Goal: Task Accomplishment & Management: Use online tool/utility

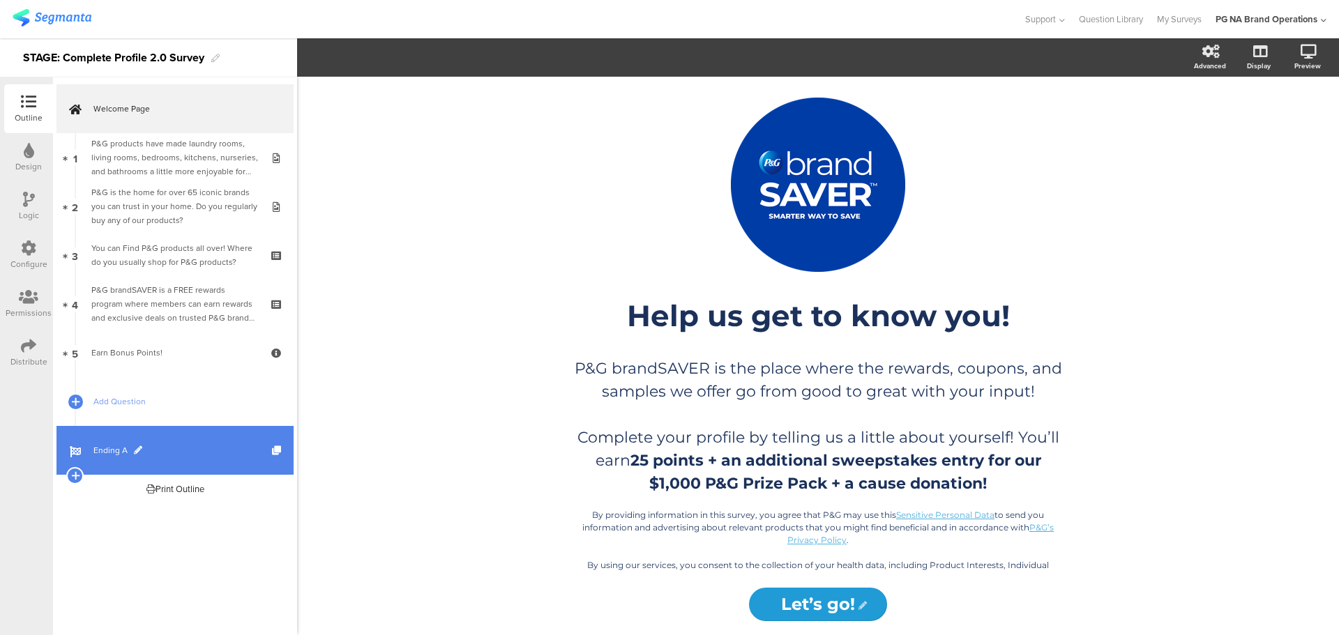
click at [104, 451] on span "Ending A" at bounding box center [182, 450] width 178 height 14
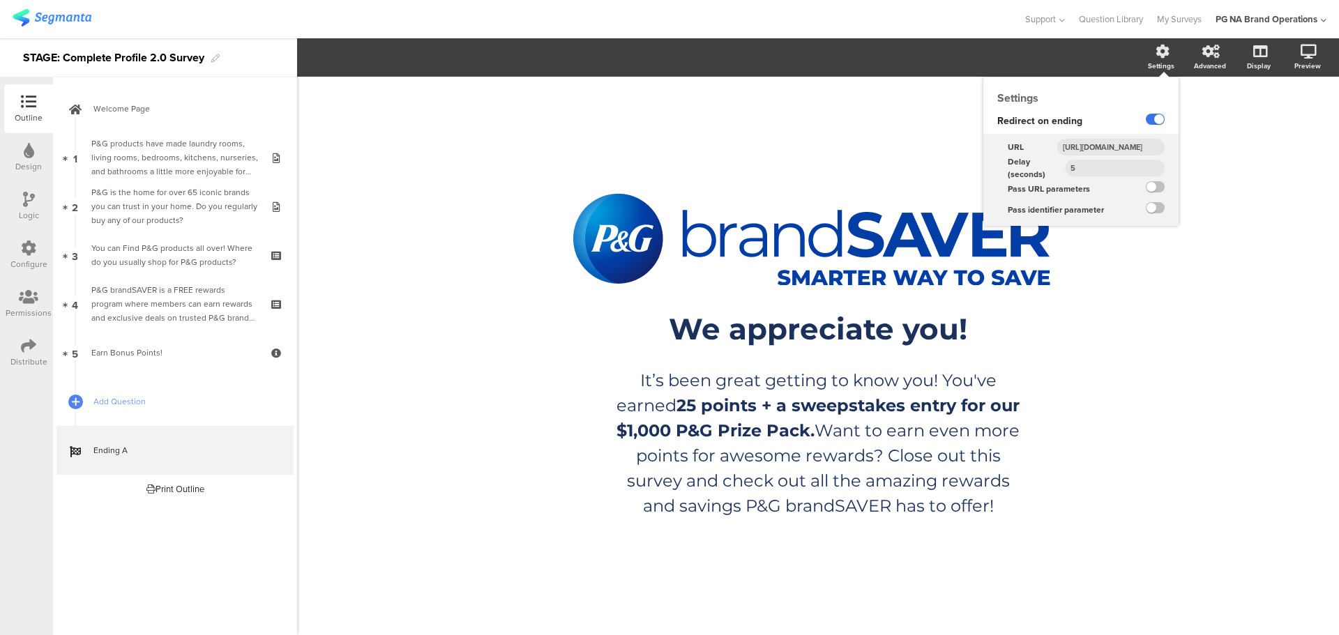
click at [1153, 122] on label at bounding box center [1155, 119] width 19 height 11
click at [0, 0] on input "checkbox" at bounding box center [0, 0] width 0 height 0
